Goal: Task Accomplishment & Management: Manage account settings

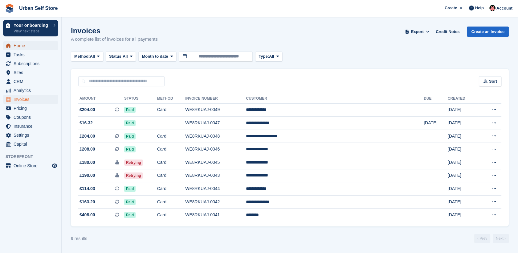
click at [20, 43] on span "Home" at bounding box center [32, 45] width 37 height 9
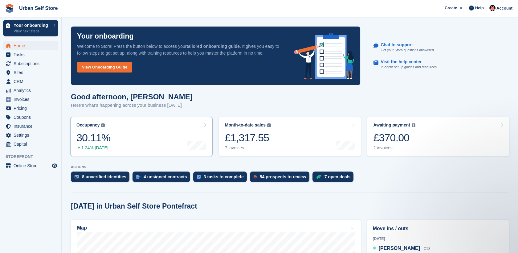
click at [133, 133] on link "Occupancy The percentage of all currently allocated units in terms of area. Inc…" at bounding box center [141, 136] width 142 height 39
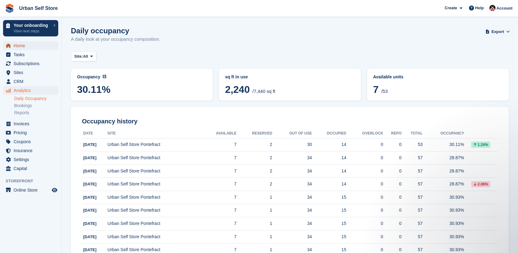
click at [22, 46] on span "Home" at bounding box center [32, 45] width 37 height 9
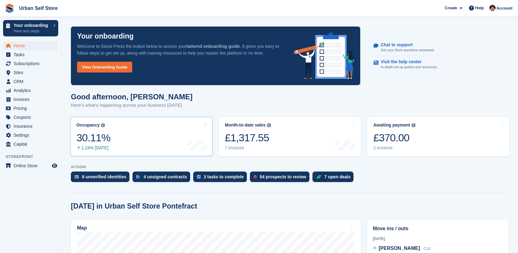
click at [131, 137] on link "Occupancy The percentage of all currently allocated units in terms of area. Inc…" at bounding box center [141, 136] width 142 height 39
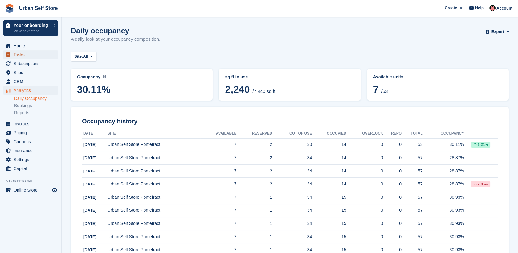
click at [36, 58] on span "Tasks" at bounding box center [32, 54] width 37 height 9
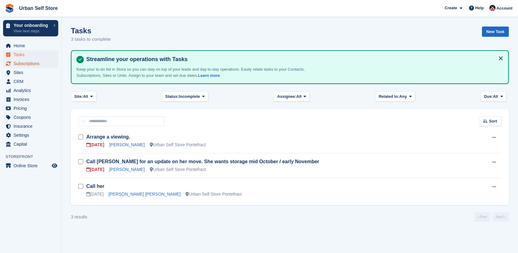
click at [38, 66] on span "Subscriptions" at bounding box center [32, 63] width 37 height 9
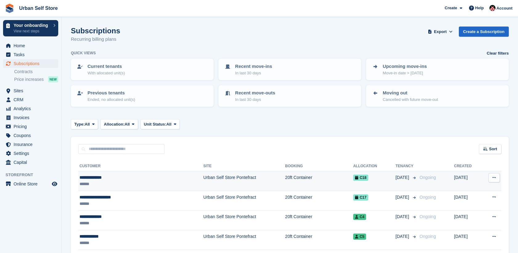
click at [204, 181] on td "Urban Self Store Pontefract" at bounding box center [245, 181] width 82 height 20
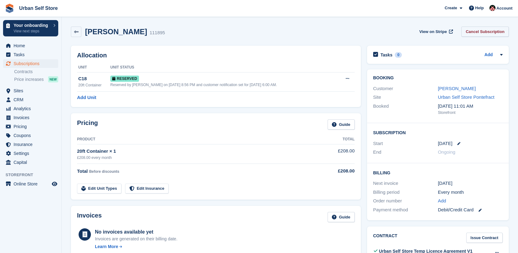
click at [499, 30] on link "Cancel Subscription" at bounding box center [485, 32] width 47 height 10
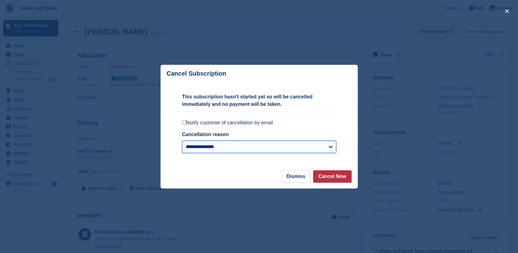
click at [280, 151] on select "**********" at bounding box center [259, 147] width 154 height 12
select select "*******"
click at [182, 141] on select "**********" at bounding box center [259, 147] width 154 height 12
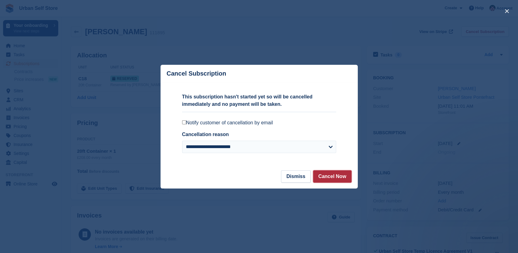
click at [336, 181] on button "Cancel Now" at bounding box center [332, 176] width 39 height 12
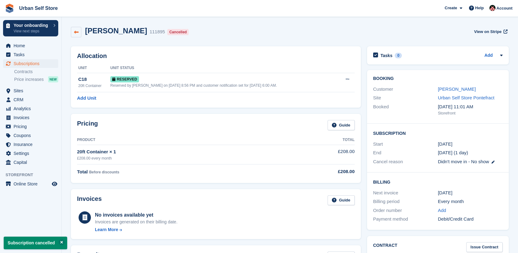
click at [79, 31] on link at bounding box center [76, 32] width 10 height 10
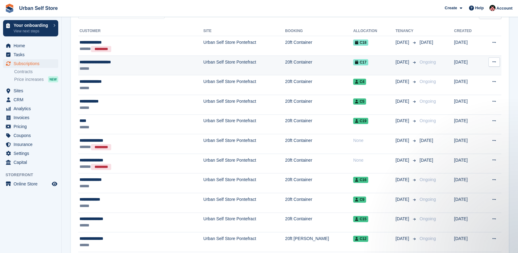
scroll to position [135, 0]
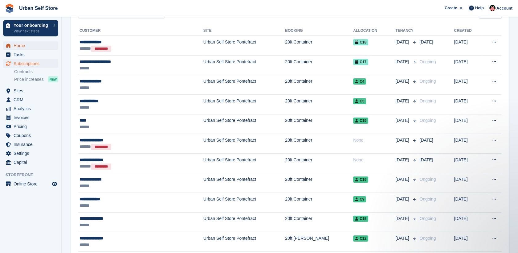
click at [19, 44] on span "Home" at bounding box center [32, 45] width 37 height 9
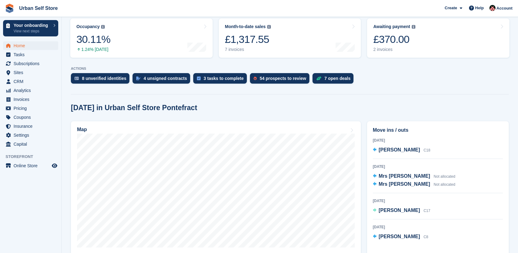
scroll to position [99, 0]
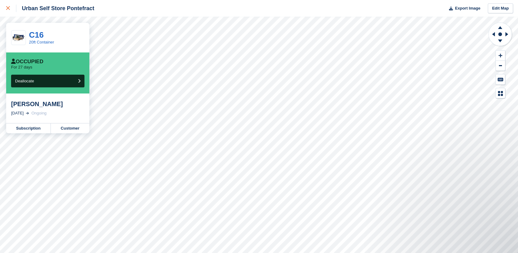
click at [6, 6] on link at bounding box center [8, 8] width 16 height 17
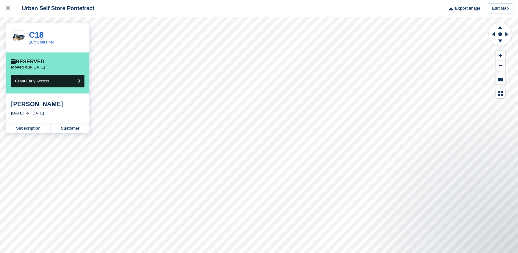
click at [55, 107] on div "[PERSON_NAME]" at bounding box center [47, 103] width 73 height 7
click at [66, 82] on button "Grant Early Access" at bounding box center [47, 81] width 73 height 13
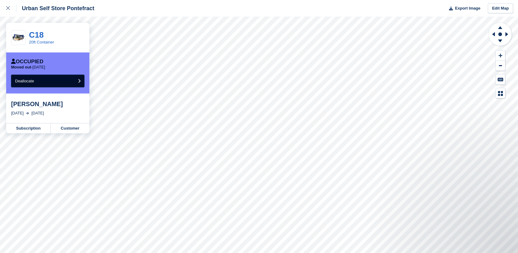
click at [66, 82] on button "Deallocate" at bounding box center [47, 81] width 73 height 13
